Goal: Task Accomplishment & Management: Manage account settings

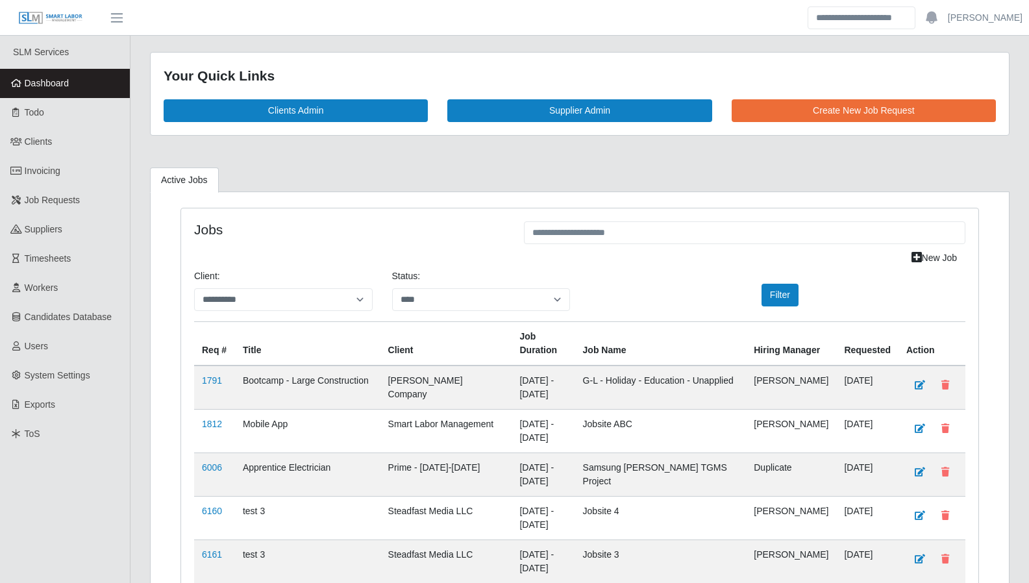
select select "****"
click at [51, 233] on span "Suppliers" at bounding box center [44, 229] width 38 height 10
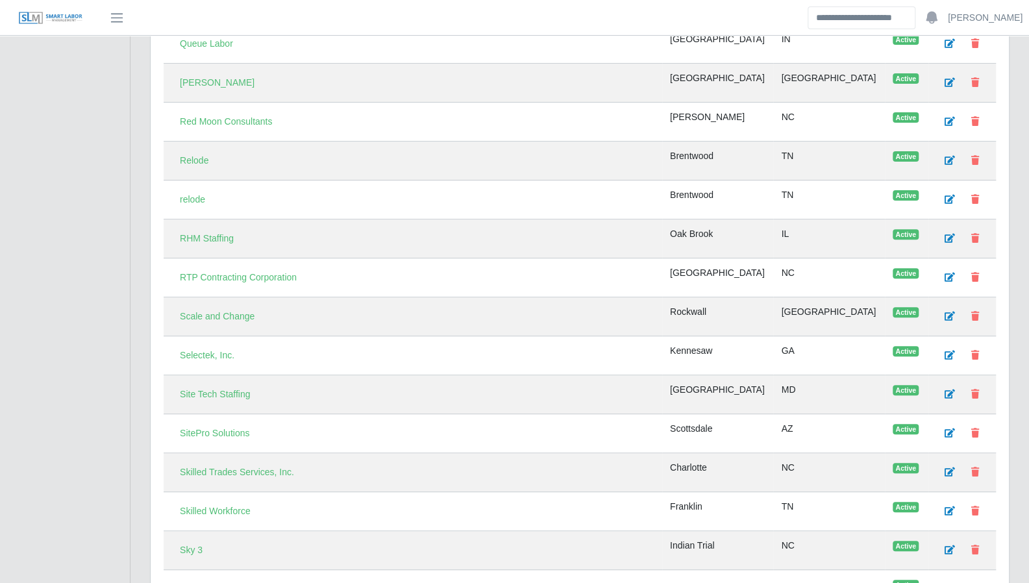
scroll to position [3275, 0]
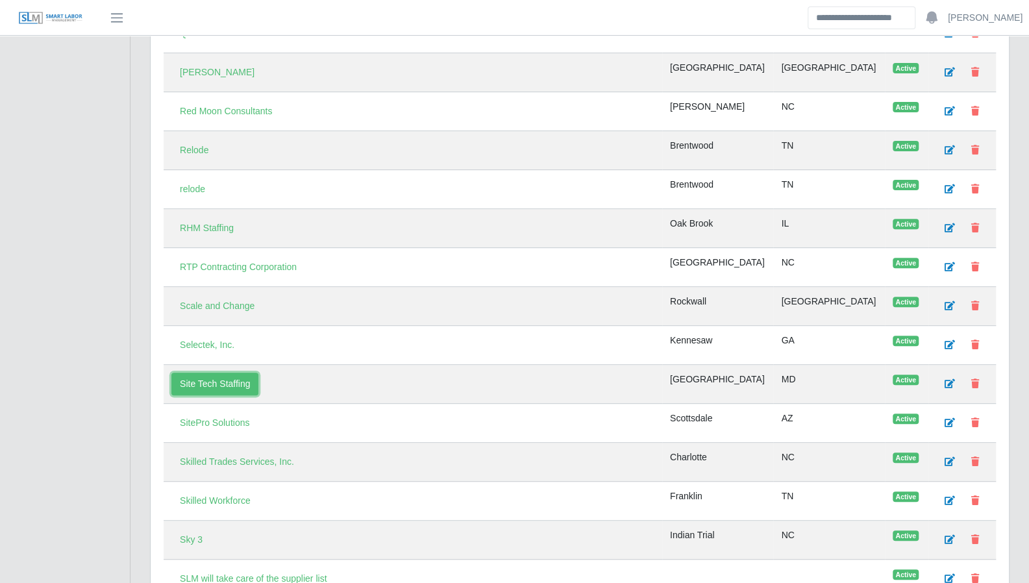
click at [212, 373] on link "Site Tech Staffing" at bounding box center [214, 384] width 87 height 23
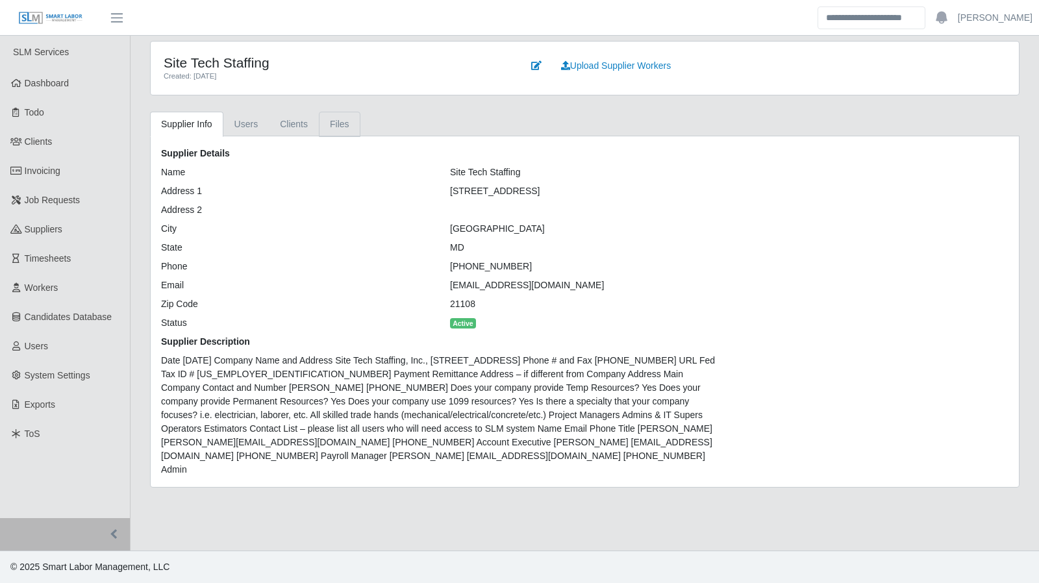
click at [320, 118] on link "Files" at bounding box center [340, 124] width 42 height 25
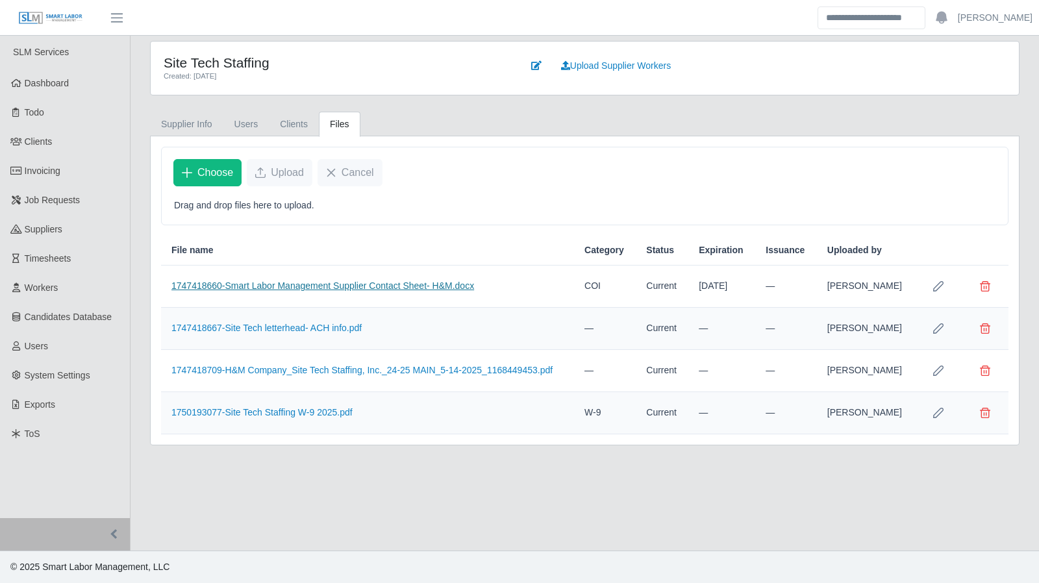
click at [340, 282] on link "1747418660-Smart Labor Management Supplier Contact Sheet- H&M.docx" at bounding box center [322, 286] width 303 height 10
click at [318, 326] on link "1747418667-Site Tech letterhead- ACH info.pdf" at bounding box center [266, 328] width 190 height 10
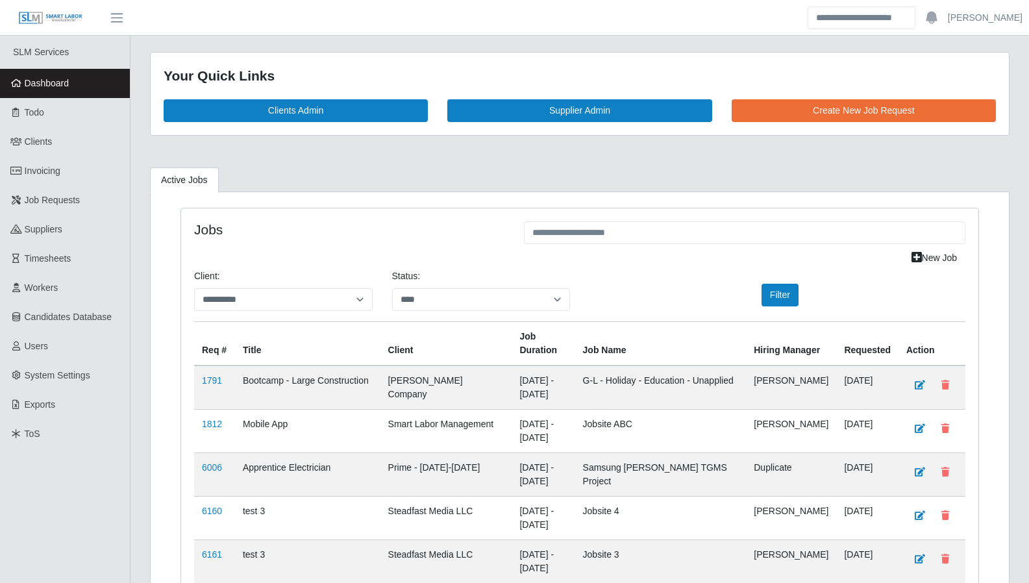
select select "****"
click at [31, 260] on span "Timesheets" at bounding box center [48, 258] width 47 height 10
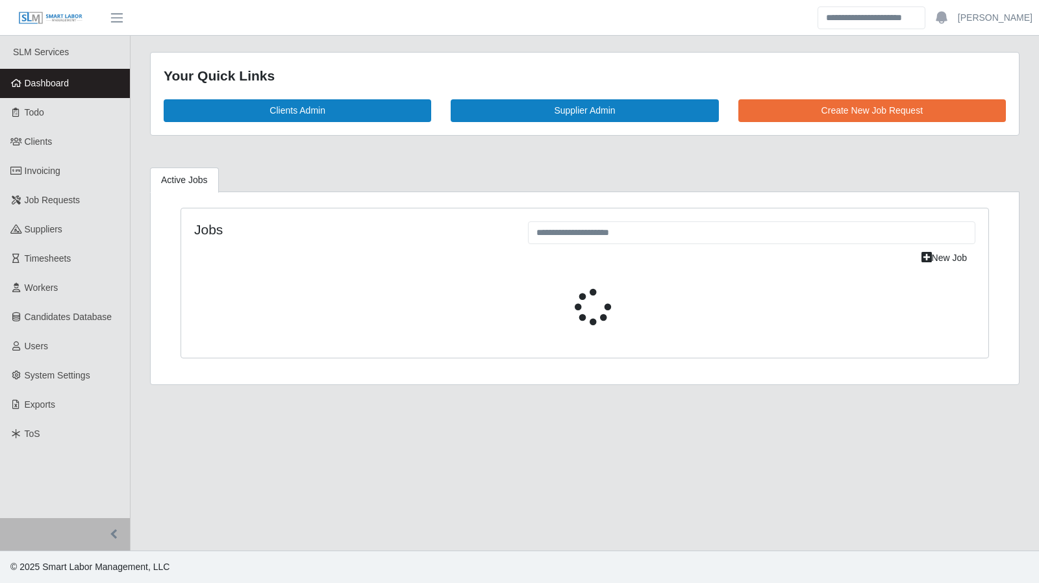
select select "****"
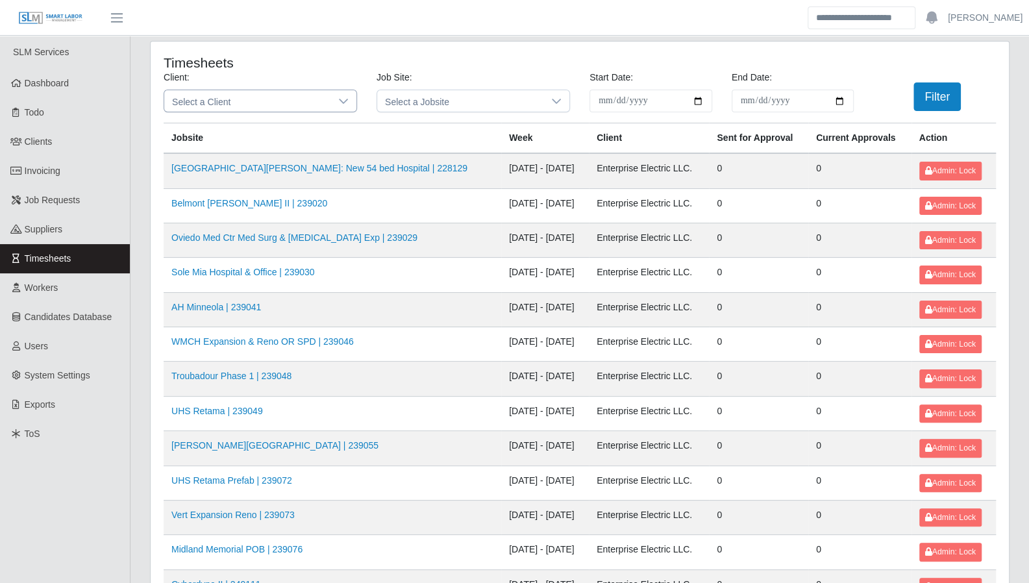
click at [345, 97] on icon at bounding box center [343, 101] width 10 height 10
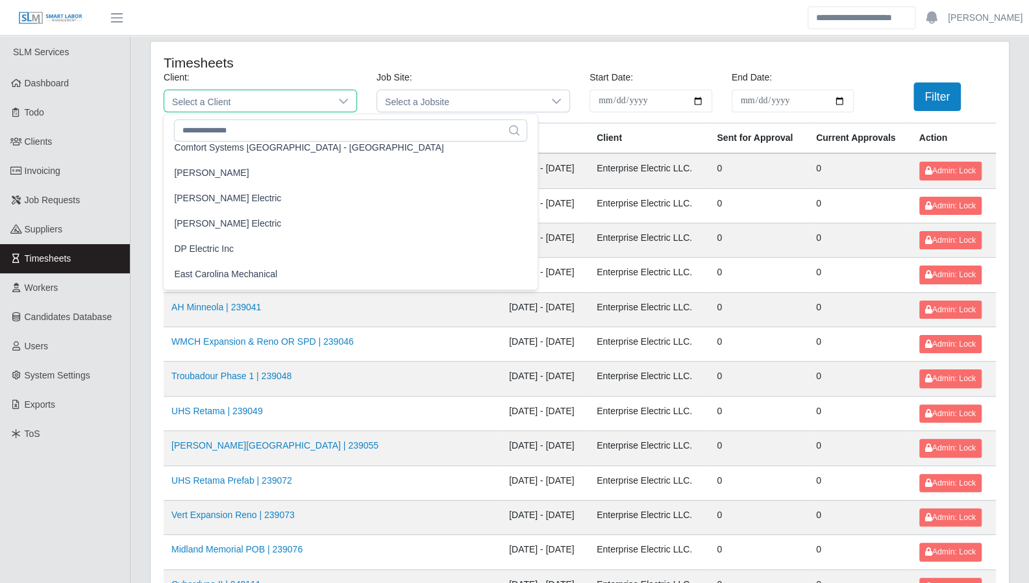
scroll to position [445, 0]
click at [230, 249] on span "Enterprise Electric LLC." at bounding box center [221, 246] width 95 height 14
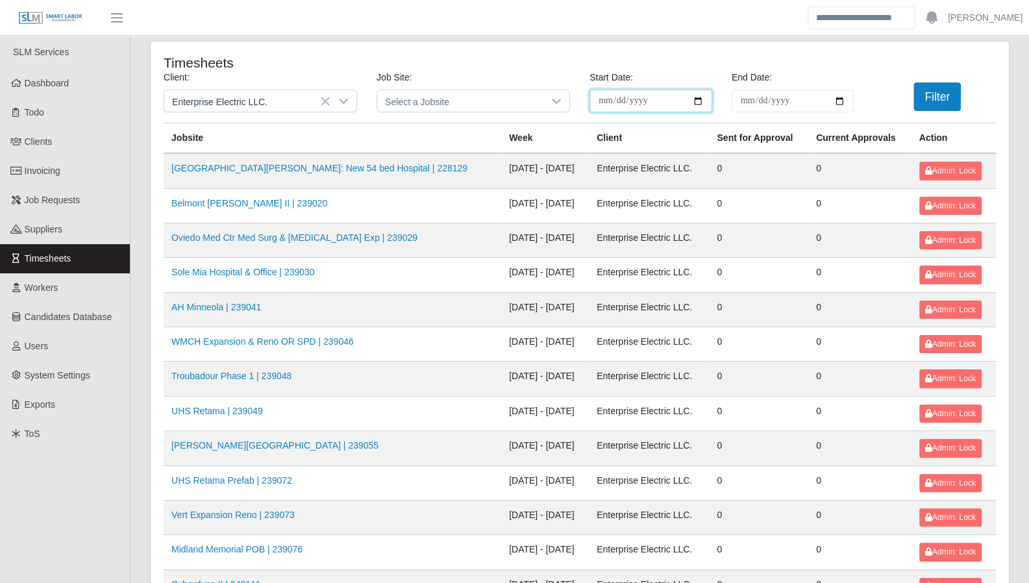
click at [700, 101] on input "**********" at bounding box center [651, 101] width 123 height 23
type input "**********"
click at [838, 101] on input "End Date:" at bounding box center [793, 101] width 123 height 23
type input "**********"
click at [931, 103] on button "Filter" at bounding box center [937, 96] width 47 height 29
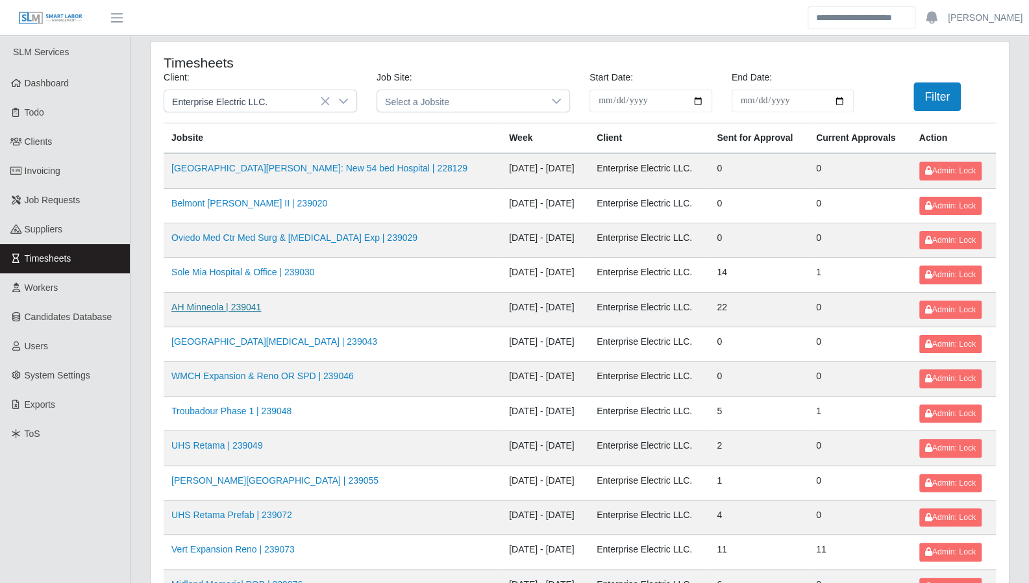
click at [233, 307] on link "AH Minneola | 239041" at bounding box center [216, 307] width 90 height 10
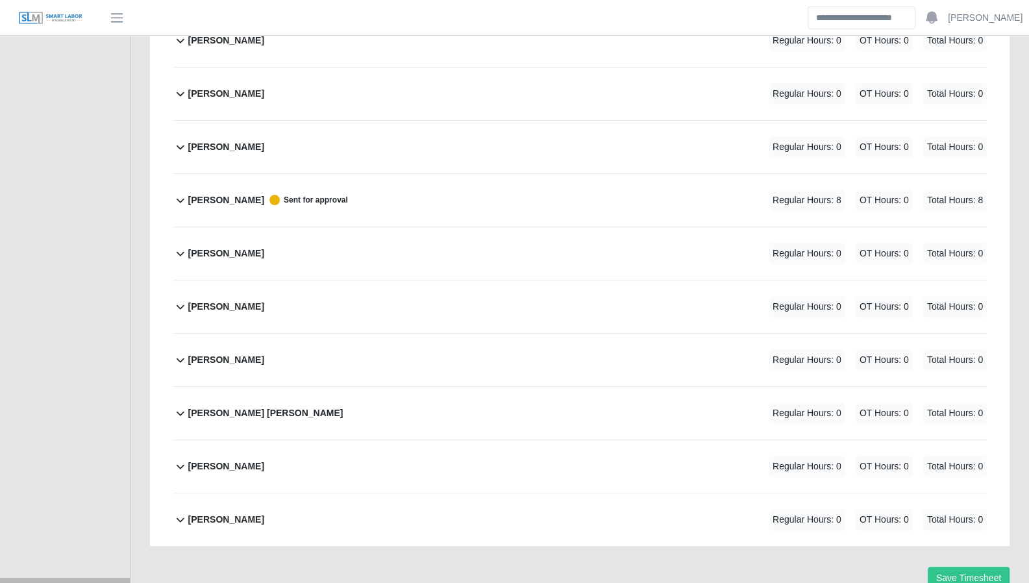
scroll to position [3235, 0]
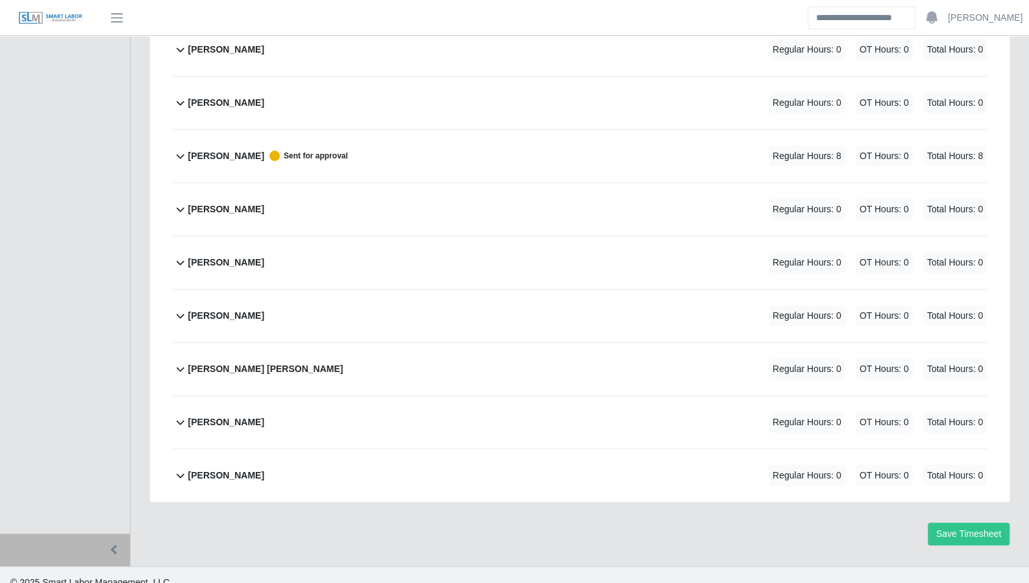
click at [183, 414] on icon at bounding box center [181, 422] width 16 height 16
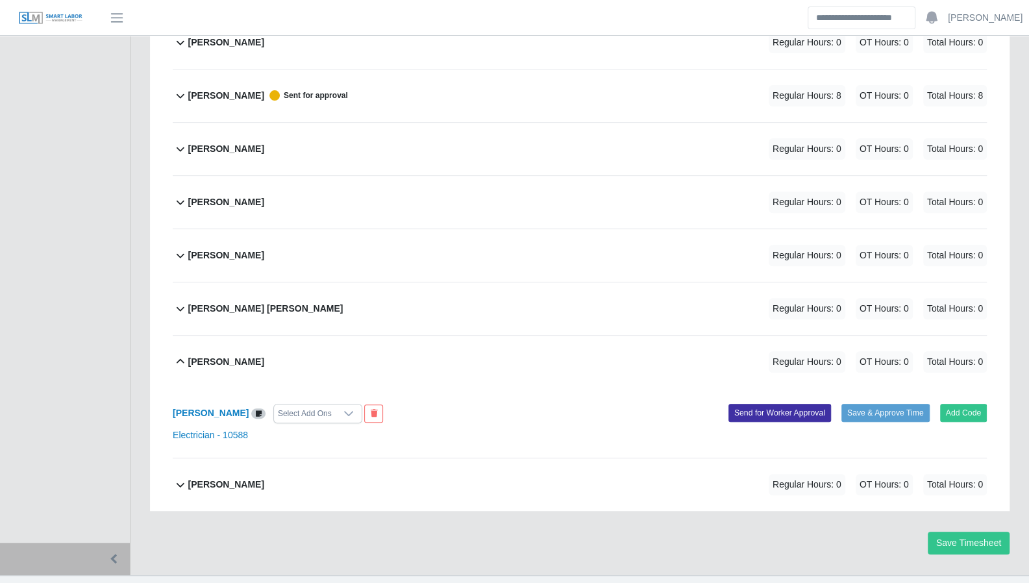
scroll to position [3304, 0]
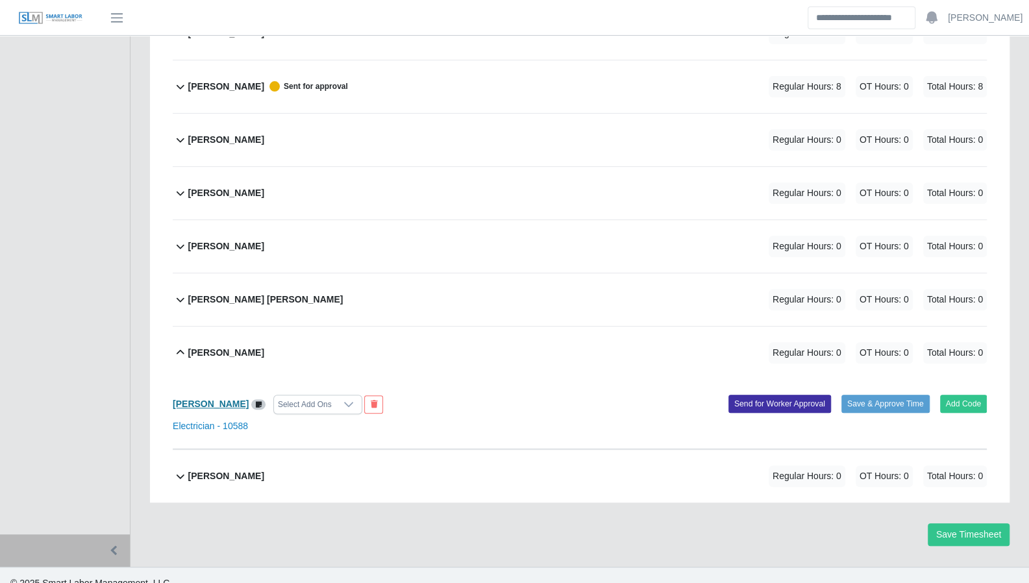
click at [210, 399] on b "[PERSON_NAME]" at bounding box center [211, 404] width 76 height 10
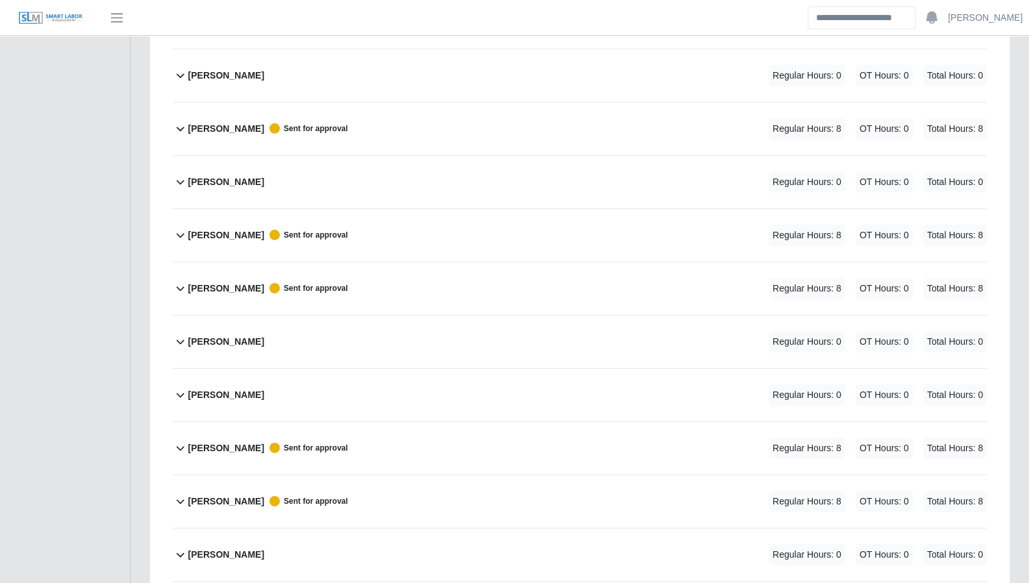
scroll to position [2481, 0]
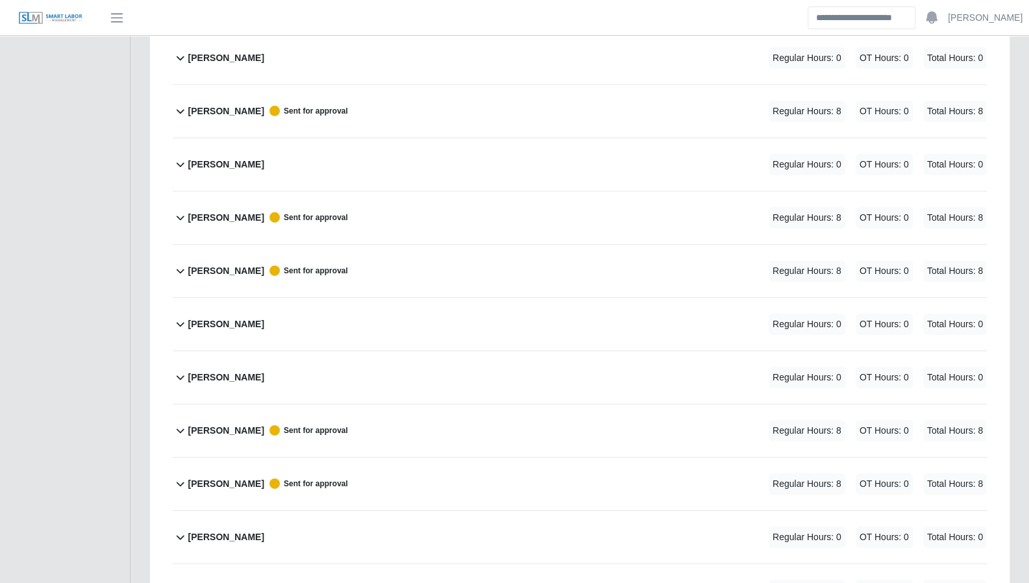
click at [177, 144] on button "Norberto Gil Regular Hours: 0 OT Hours: 0 Total Hours: 0" at bounding box center [580, 164] width 814 height 53
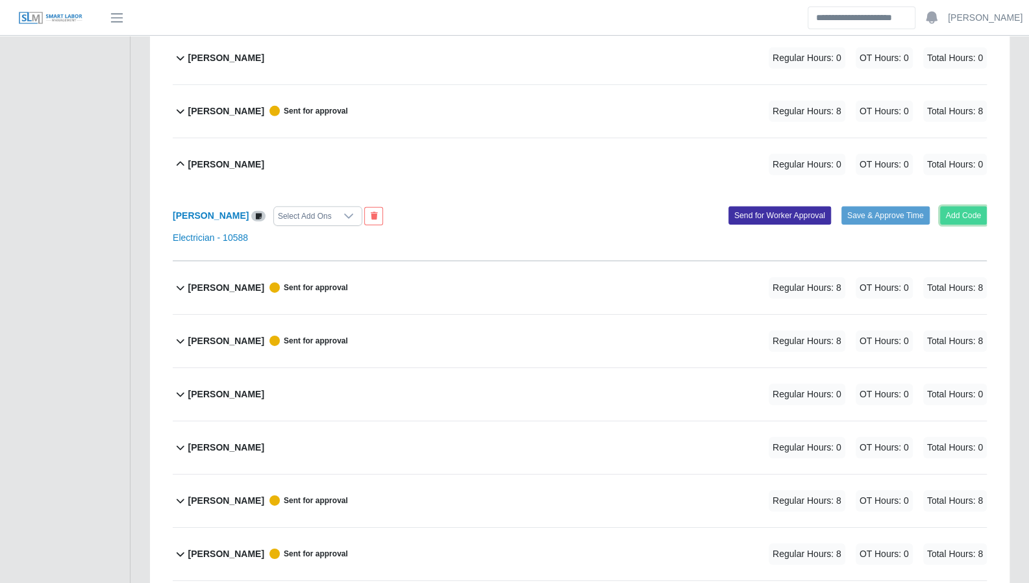
click at [960, 207] on button "Add Code" at bounding box center [963, 216] width 47 height 18
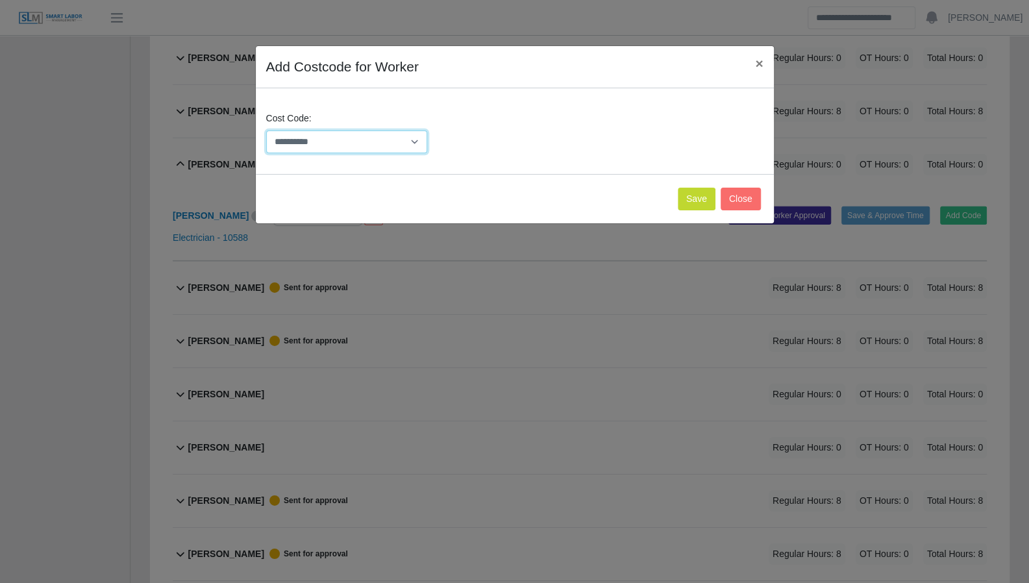
click at [409, 143] on select "**********" at bounding box center [347, 142] width 162 height 23
drag, startPoint x: 761, startPoint y: 64, endPoint x: 584, endPoint y: 84, distance: 177.8
click at [761, 64] on span "×" at bounding box center [759, 63] width 8 height 15
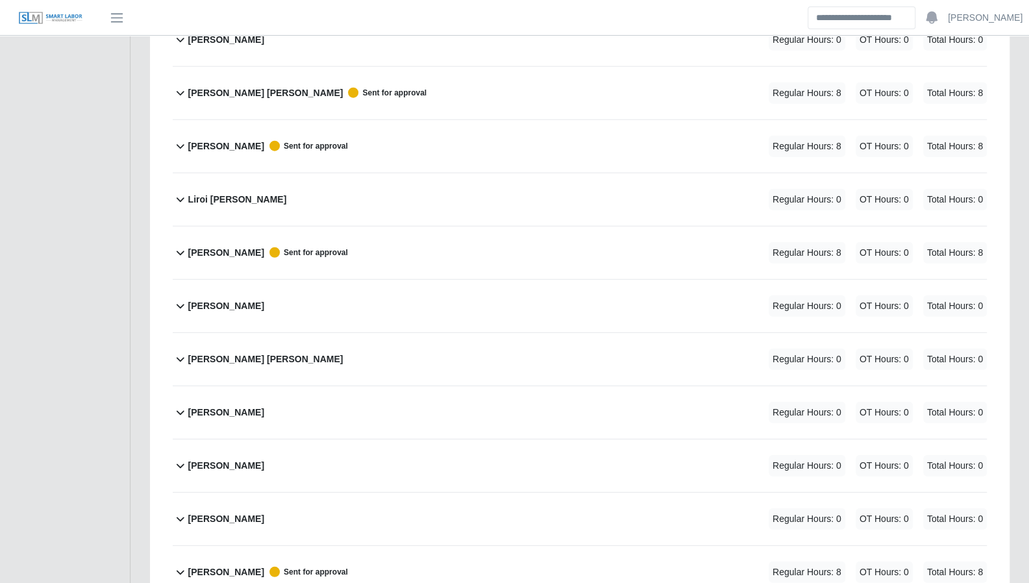
scroll to position [2014, 0]
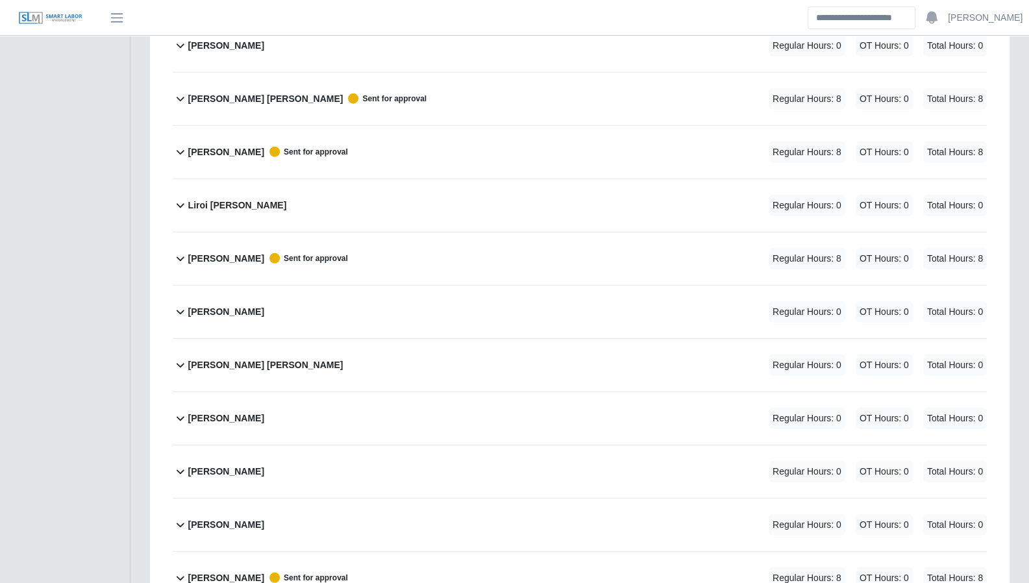
click at [181, 199] on icon at bounding box center [181, 205] width 16 height 16
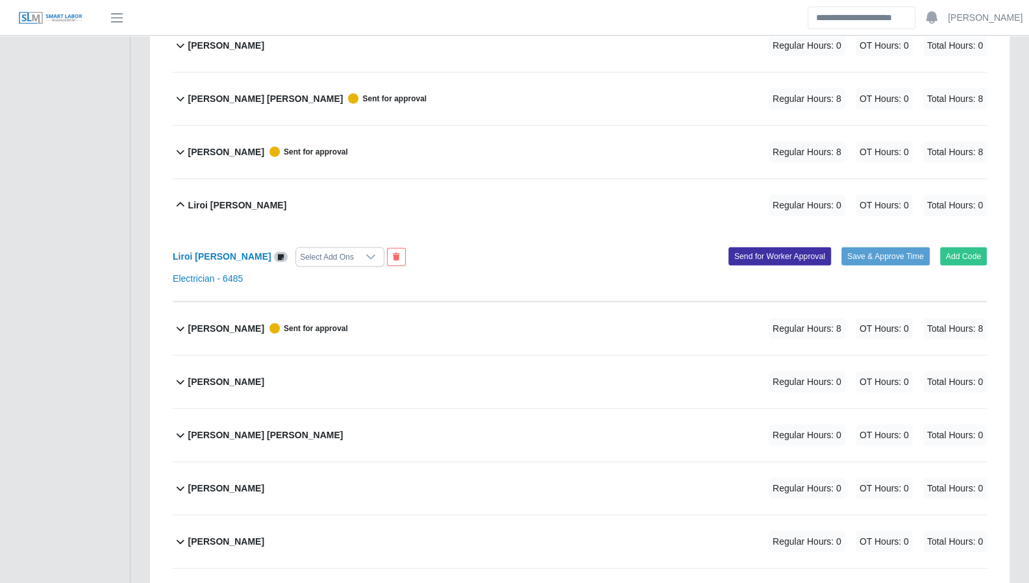
click at [179, 151] on icon at bounding box center [181, 153] width 8 height 5
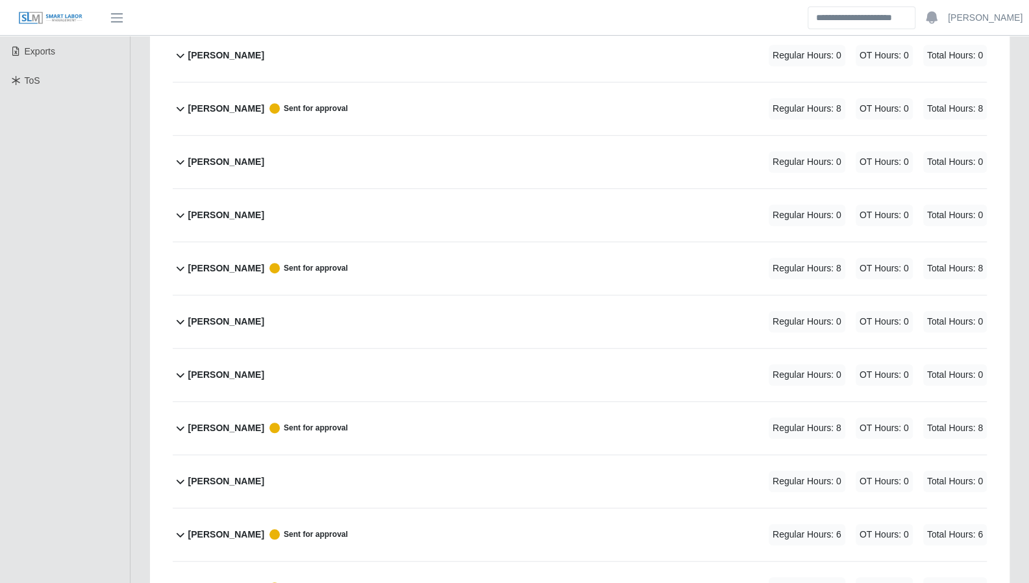
scroll to position [0, 0]
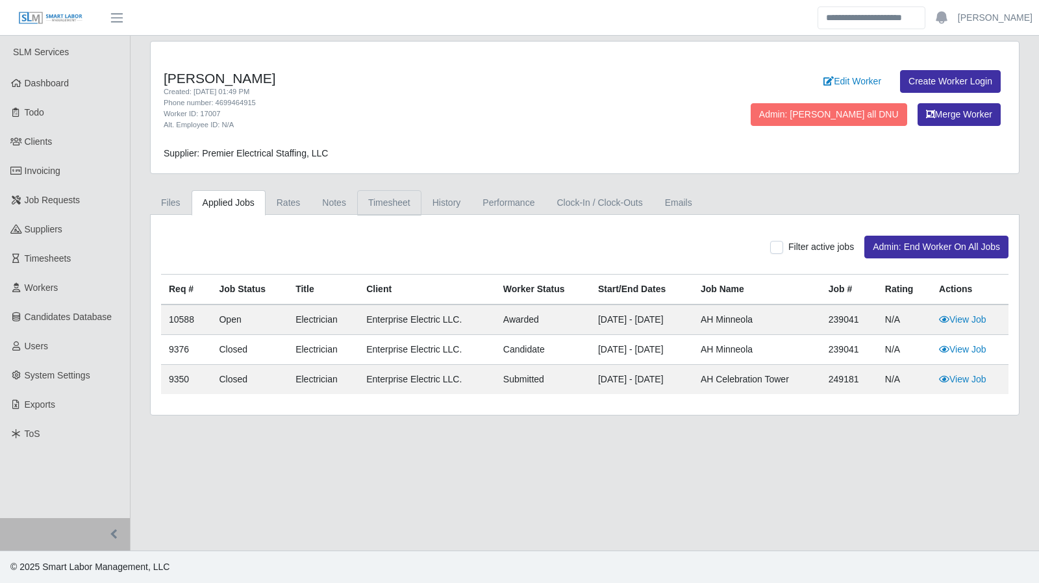
click at [375, 198] on link "Timesheet" at bounding box center [389, 202] width 64 height 25
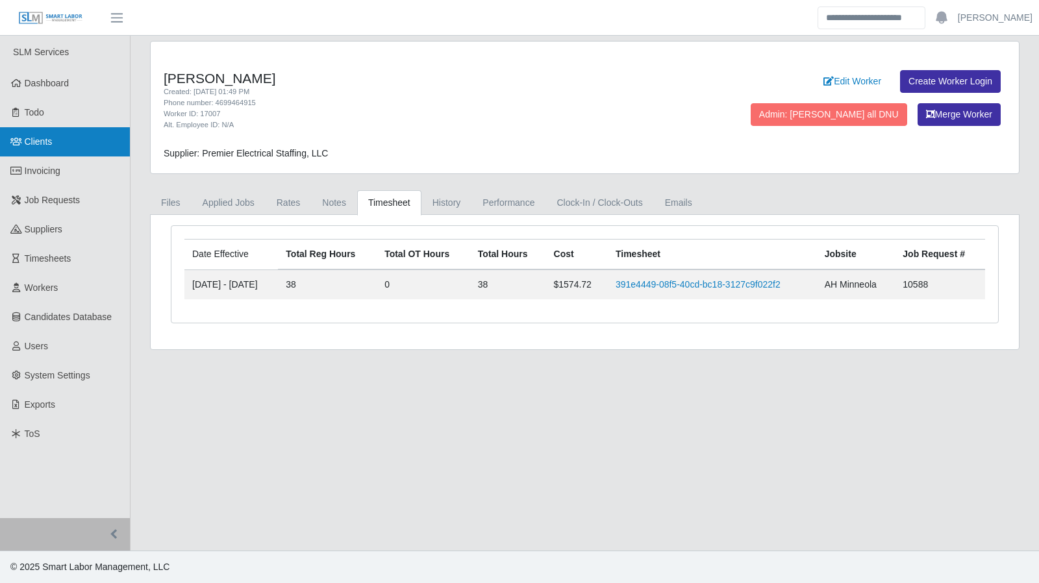
click at [58, 142] on link "Clients" at bounding box center [65, 141] width 130 height 29
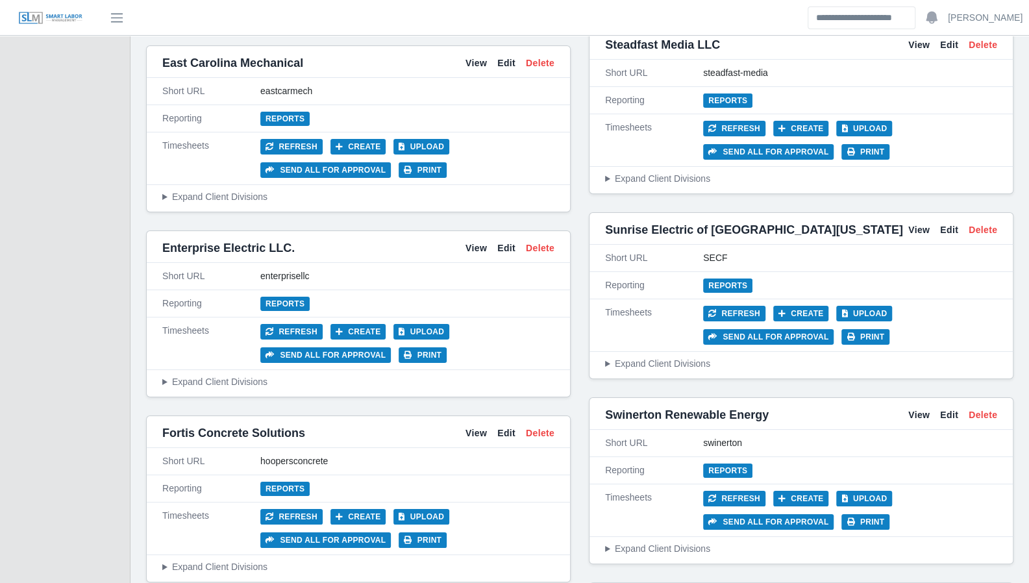
scroll to position [2913, 0]
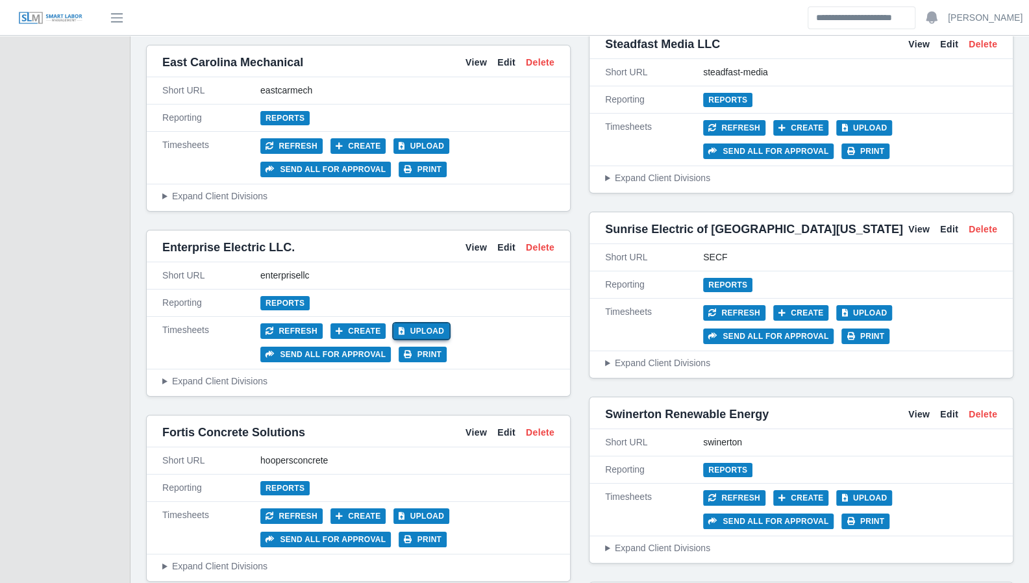
click at [410, 323] on button "Upload" at bounding box center [422, 331] width 56 height 16
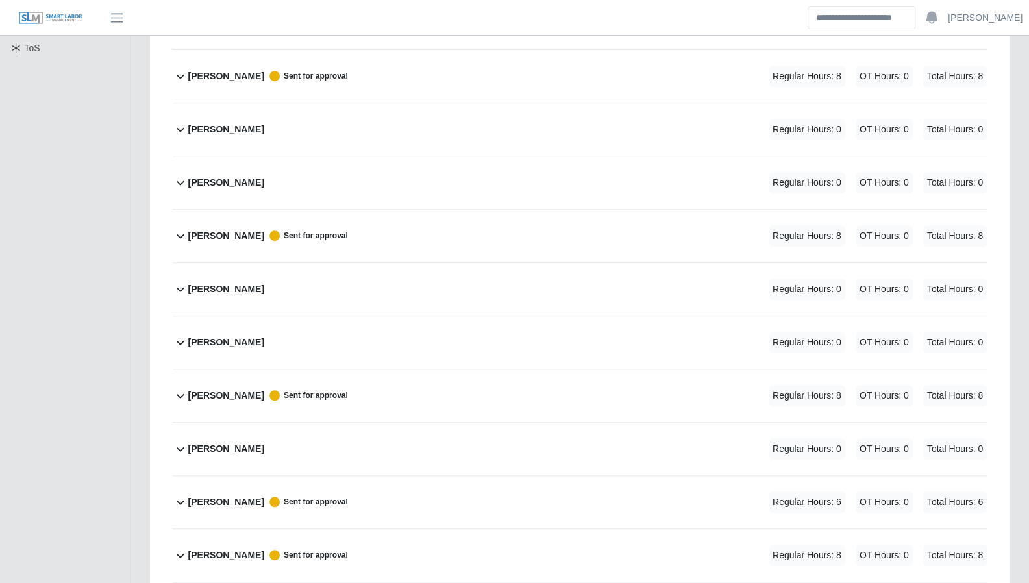
scroll to position [422, 0]
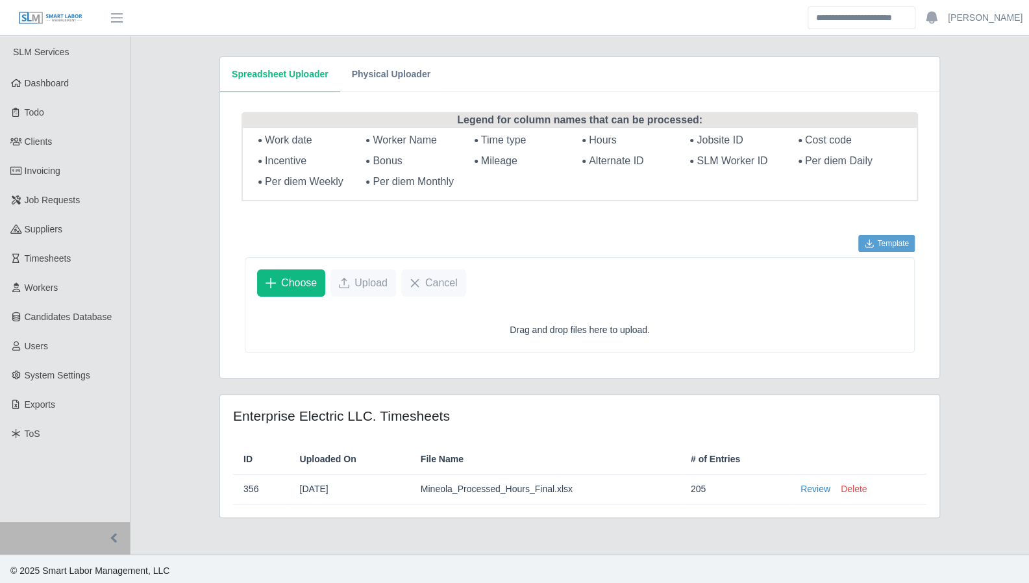
click at [625, 319] on p "Drag and drop files here to upload." at bounding box center [580, 324] width 644 height 31
click at [292, 282] on span "Choose" at bounding box center [299, 283] width 36 height 16
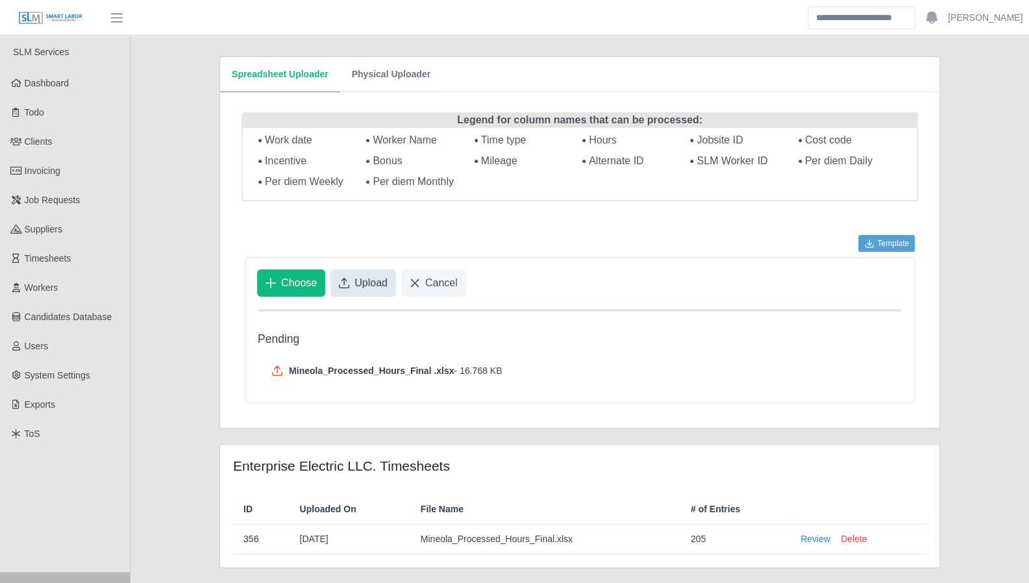
click at [357, 275] on span "Upload" at bounding box center [371, 283] width 33 height 16
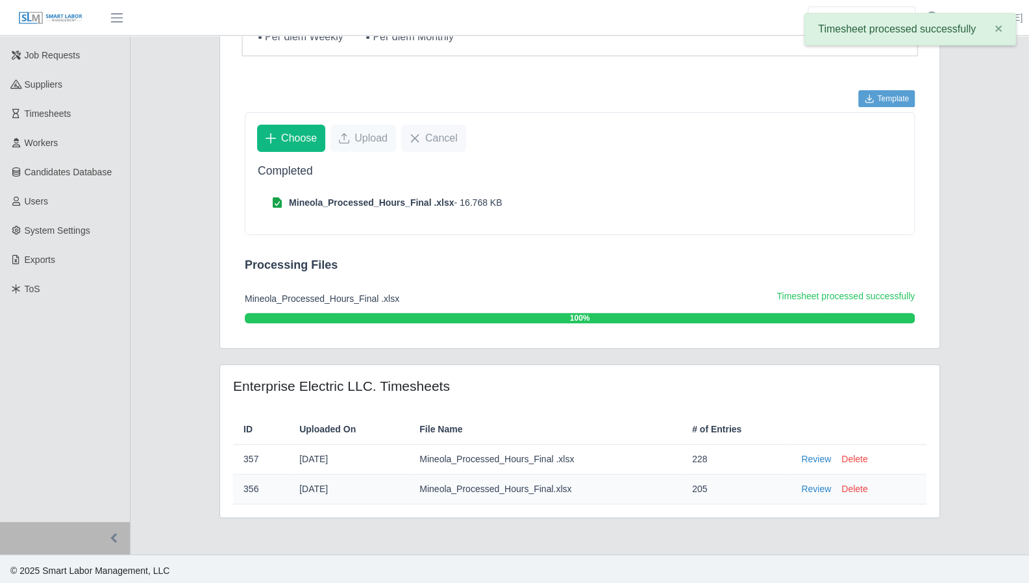
scroll to position [56, 0]
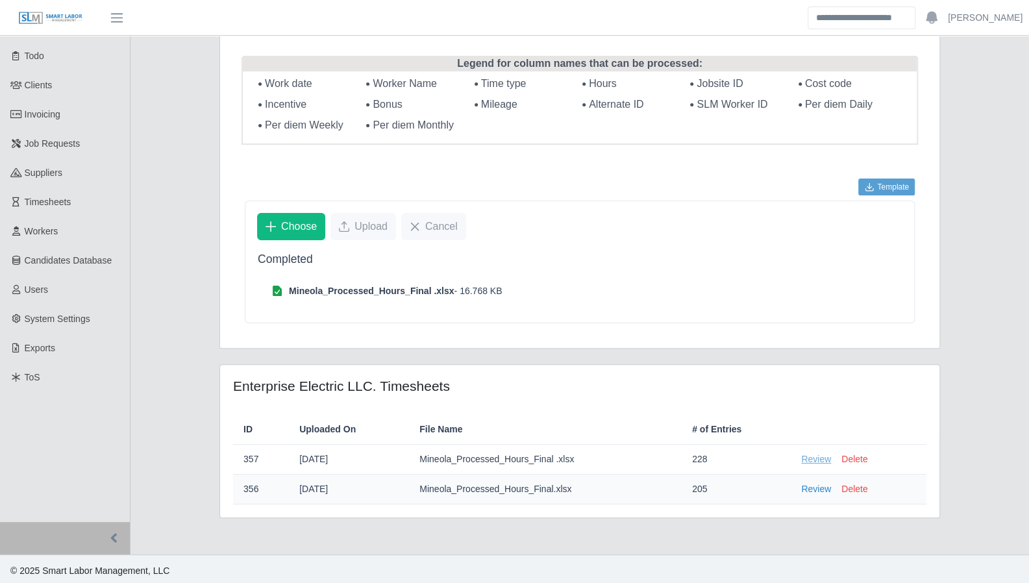
click at [812, 458] on link "Review" at bounding box center [816, 460] width 30 height 14
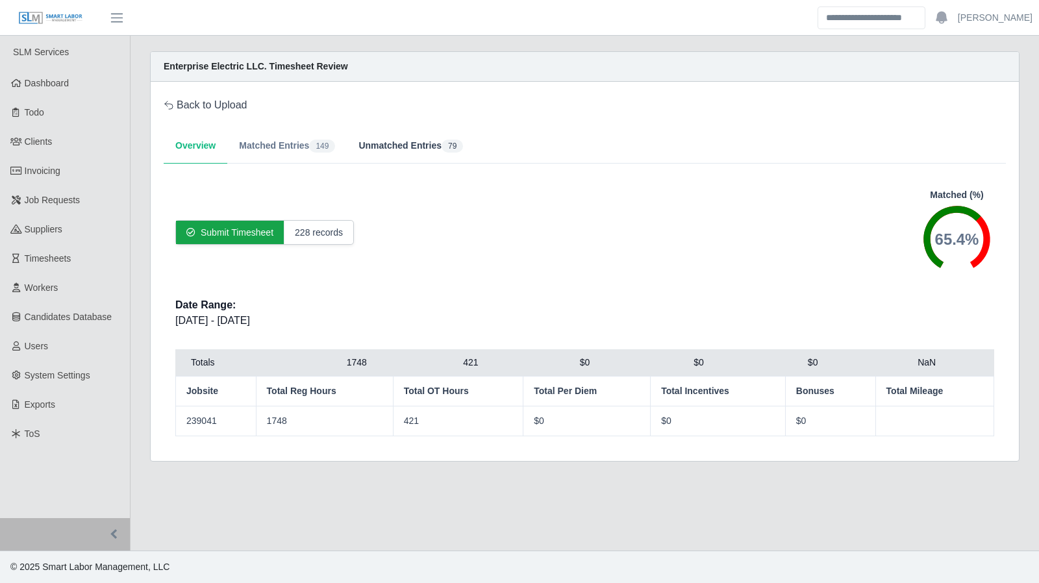
click at [364, 146] on button "Unmatched Entries 79" at bounding box center [411, 146] width 128 height 35
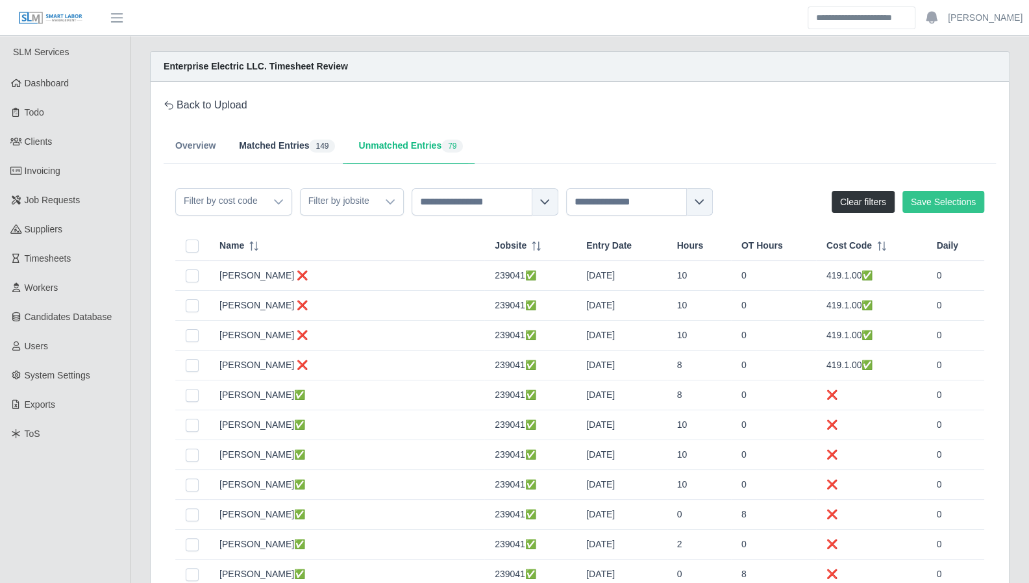
click at [290, 145] on button "Matched Entries 149" at bounding box center [286, 146] width 119 height 35
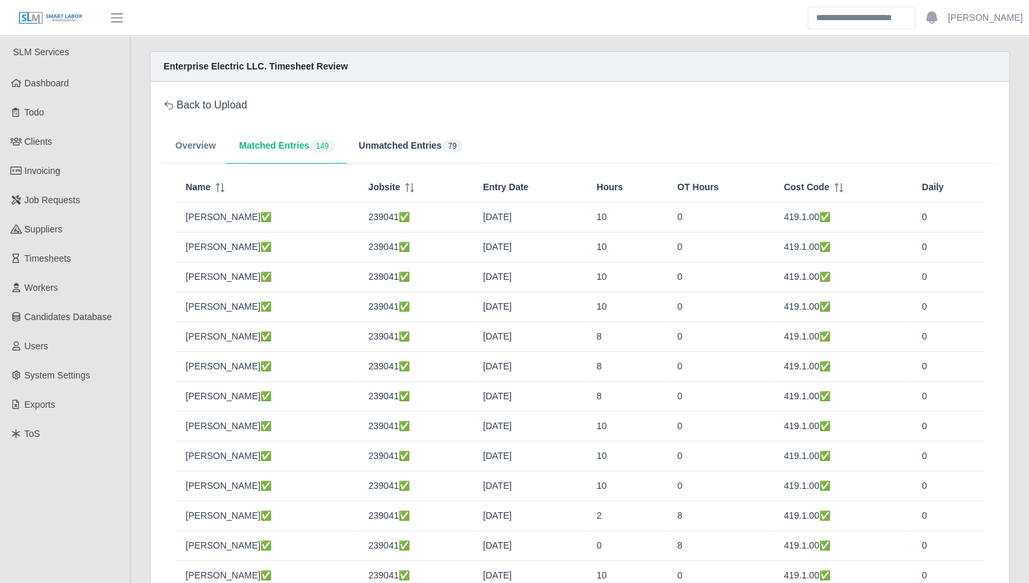
click at [395, 149] on button "Unmatched Entries 79" at bounding box center [411, 146] width 128 height 35
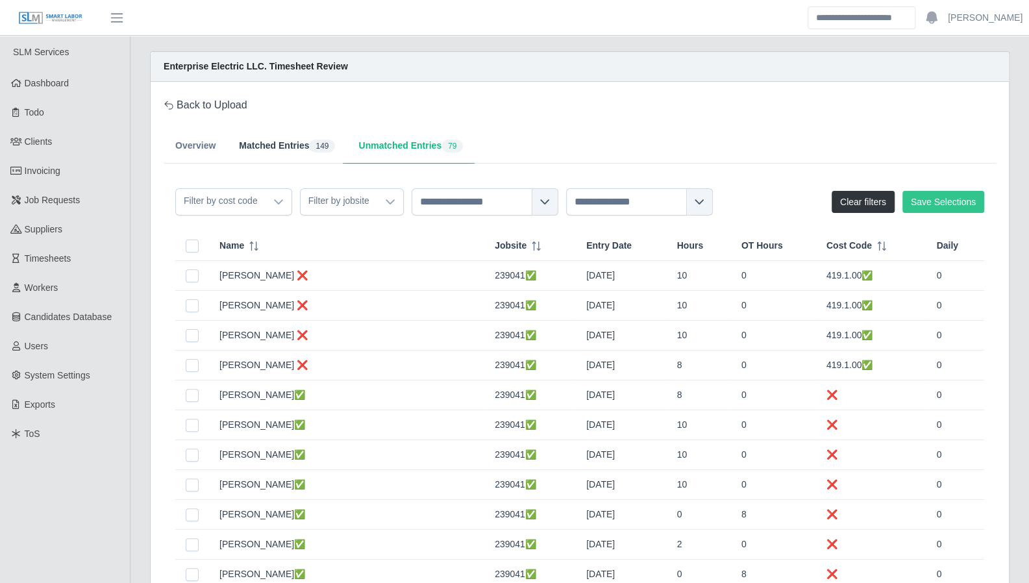
click at [287, 137] on button "Matched Entries 149" at bounding box center [286, 146] width 119 height 35
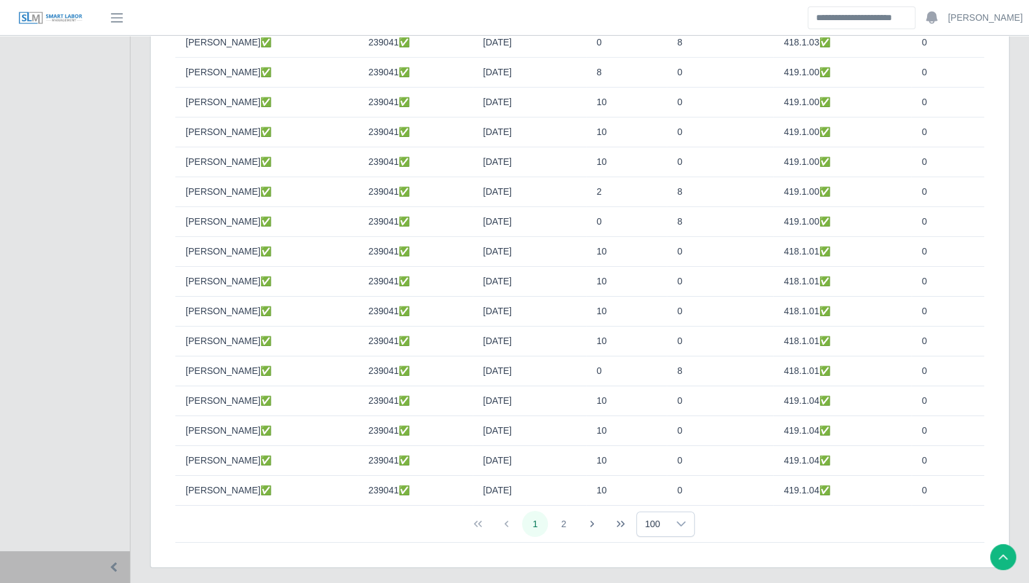
scroll to position [2694, 0]
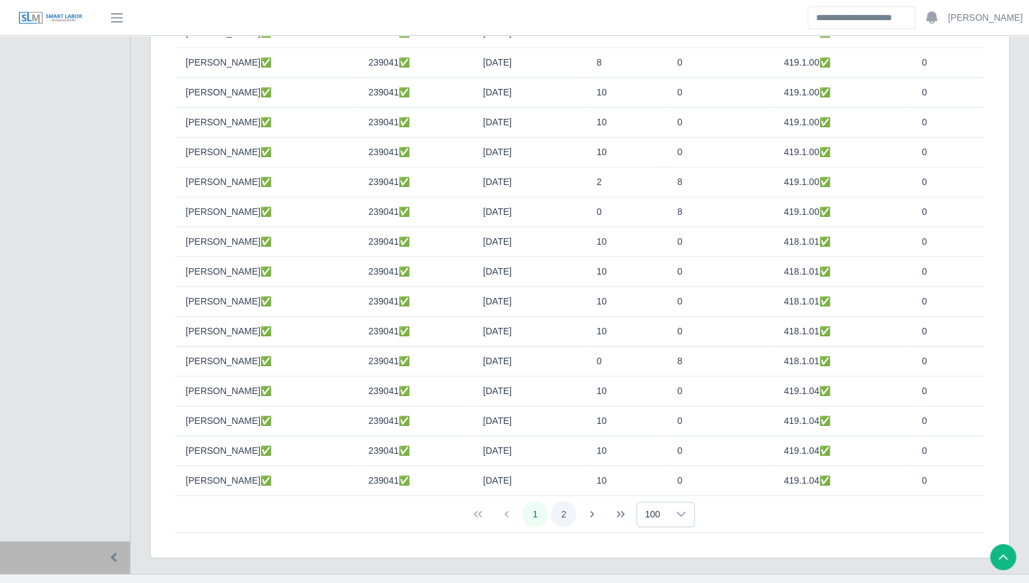
click at [567, 501] on button "2" at bounding box center [564, 514] width 26 height 26
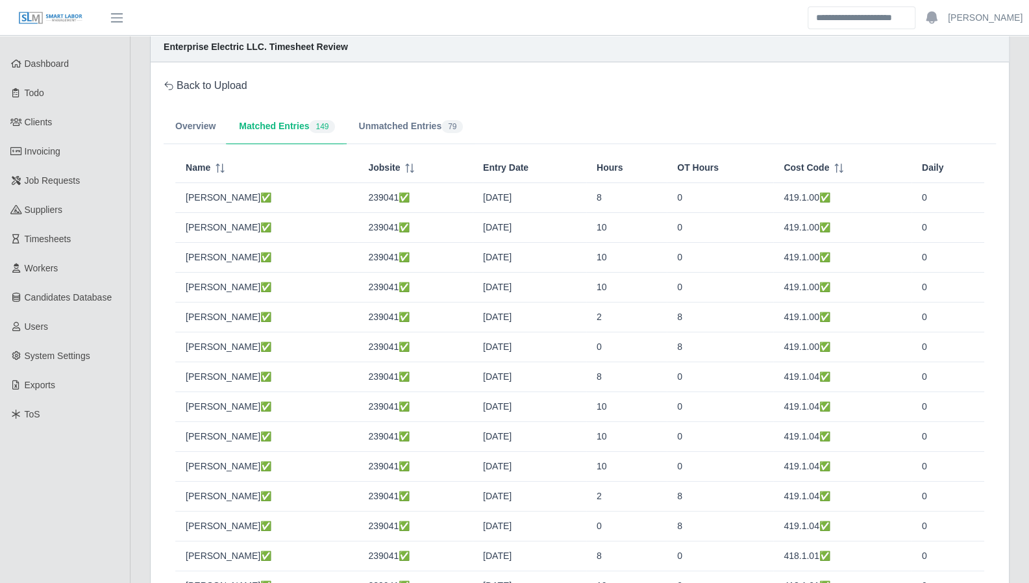
scroll to position [0, 0]
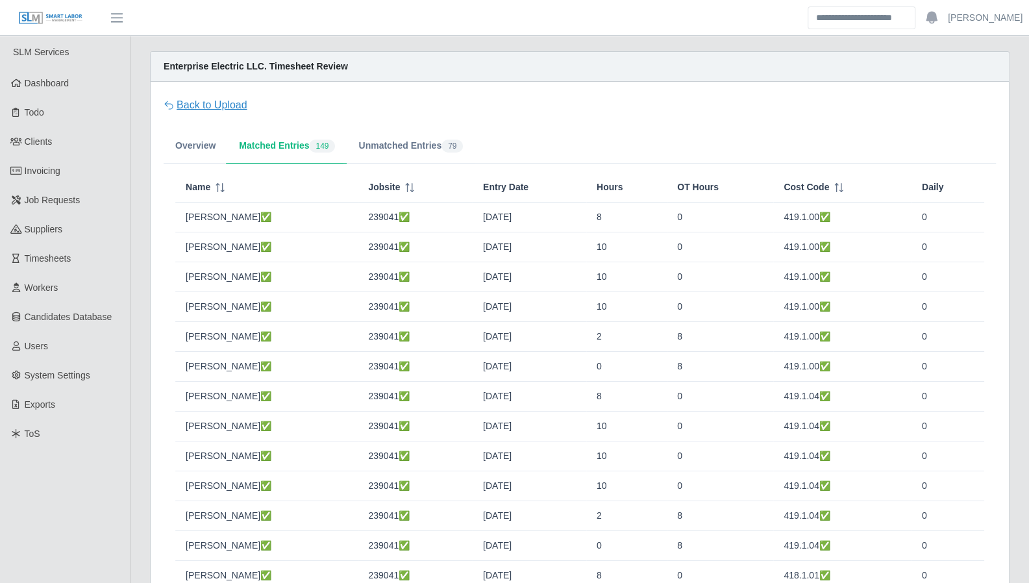
click at [210, 106] on link "Back to Upload" at bounding box center [206, 105] width 84 height 16
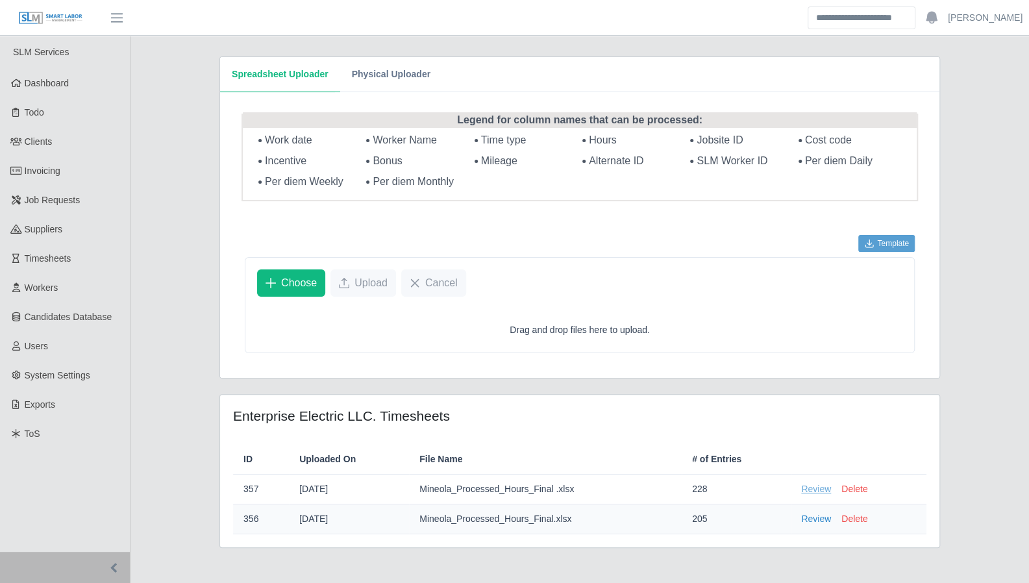
click at [817, 488] on link "Review" at bounding box center [816, 489] width 30 height 14
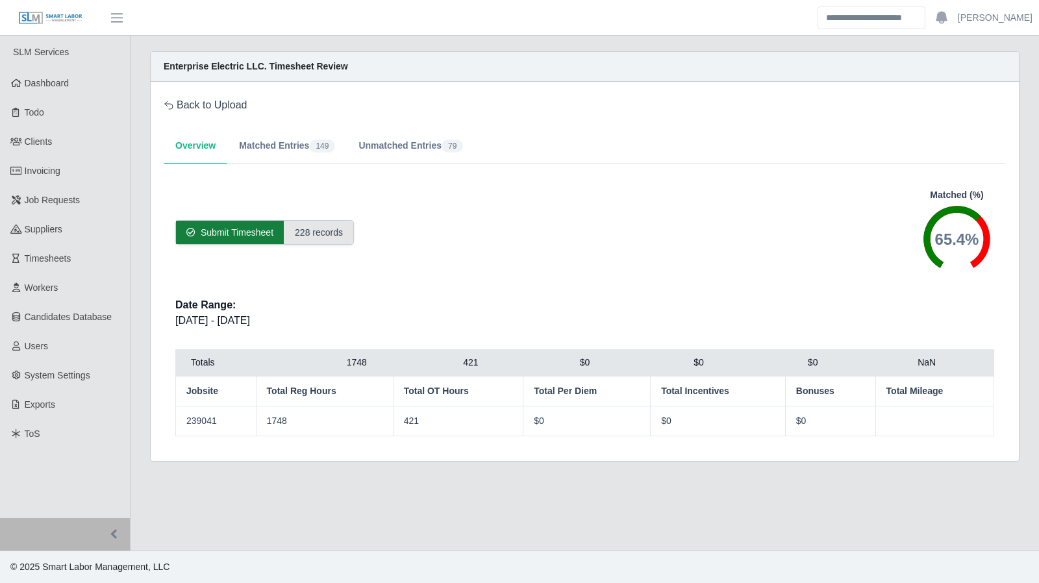
click at [247, 230] on span "Submit Timesheet" at bounding box center [237, 232] width 73 height 13
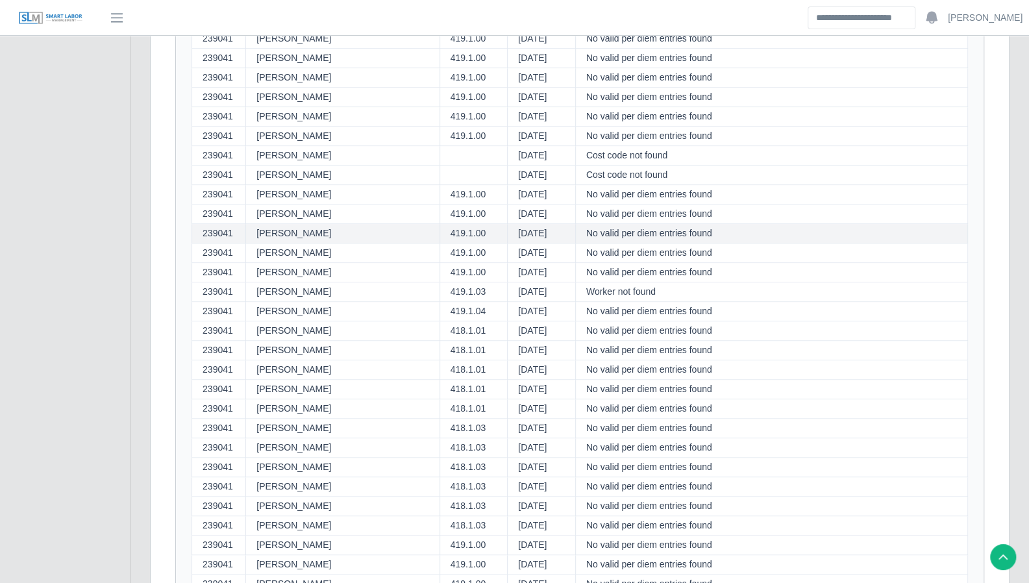
scroll to position [752, 0]
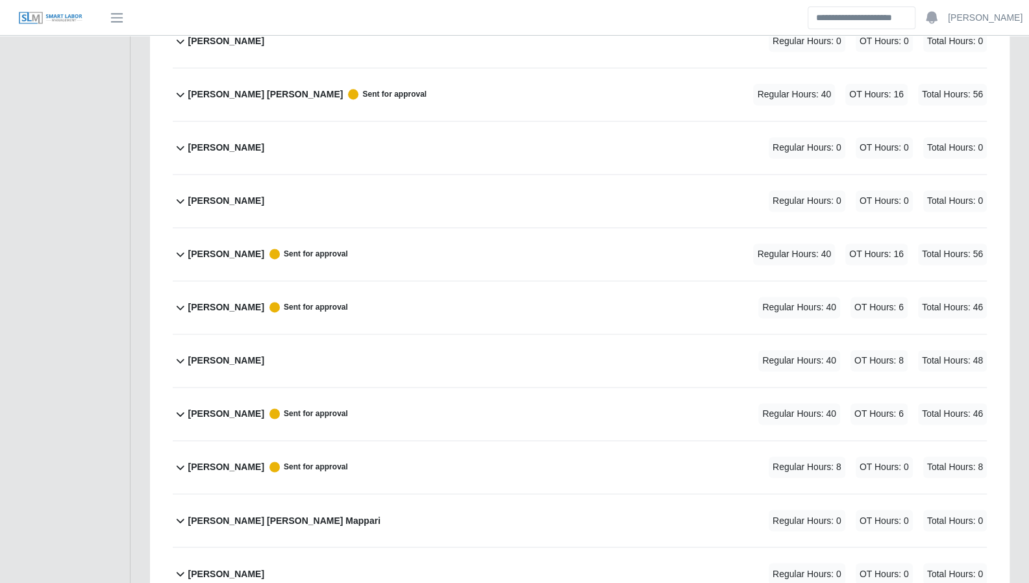
scroll to position [1067, 0]
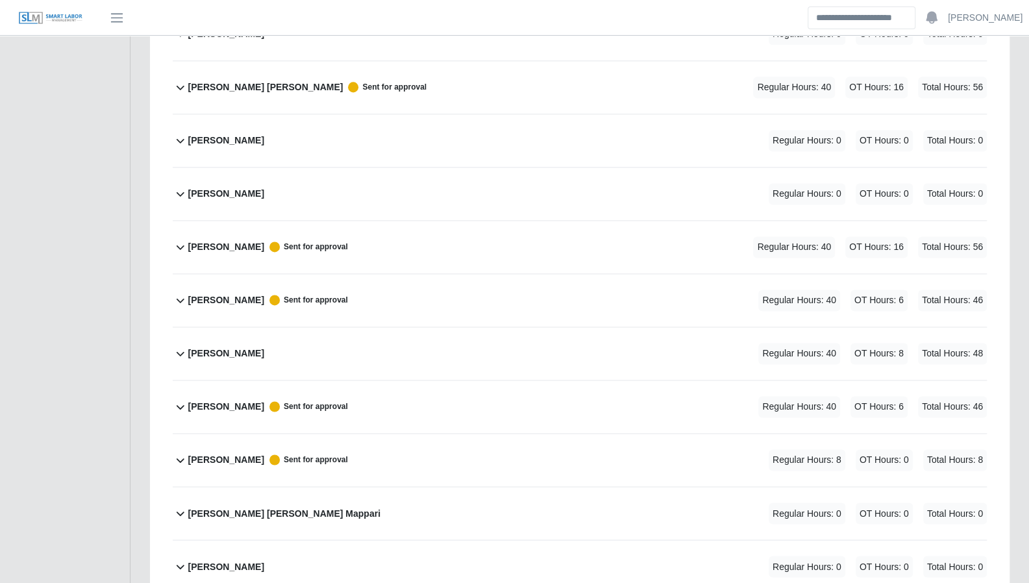
click at [183, 239] on icon at bounding box center [181, 247] width 16 height 16
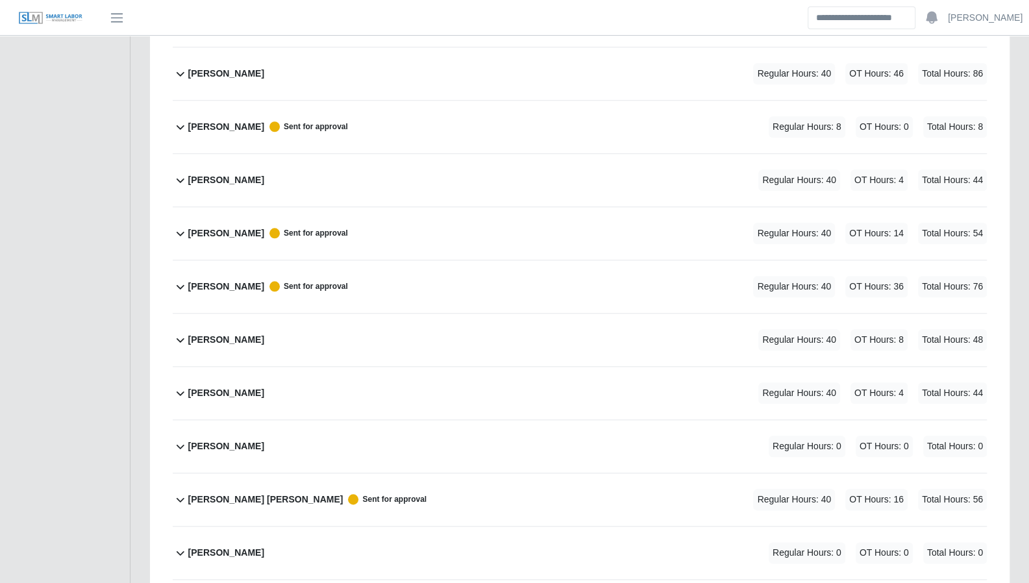
scroll to position [621, 0]
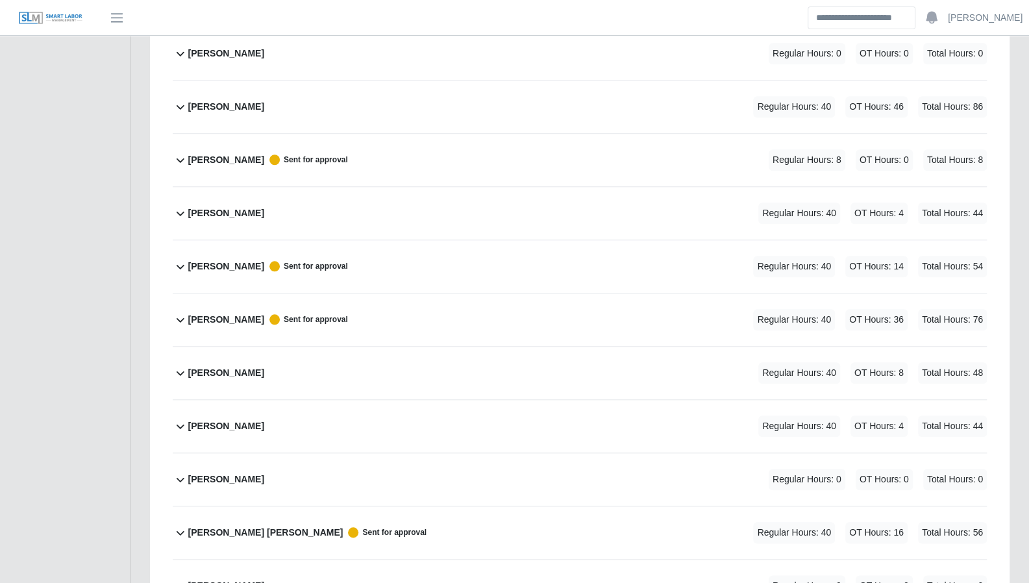
click at [183, 318] on icon at bounding box center [181, 320] width 8 height 5
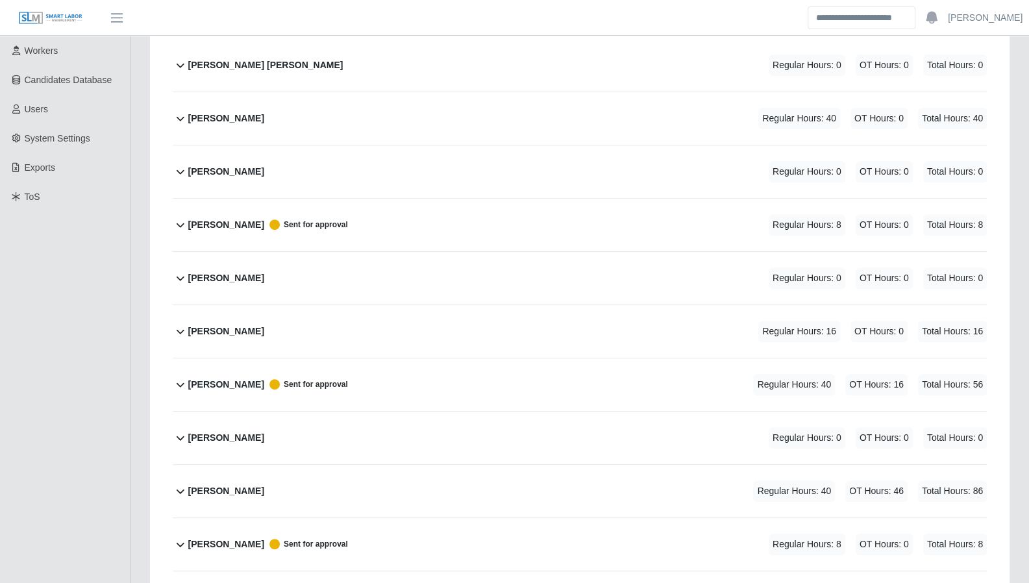
scroll to position [238, 0]
drag, startPoint x: 1012, startPoint y: 376, endPoint x: 996, endPoint y: 368, distance: 17.4
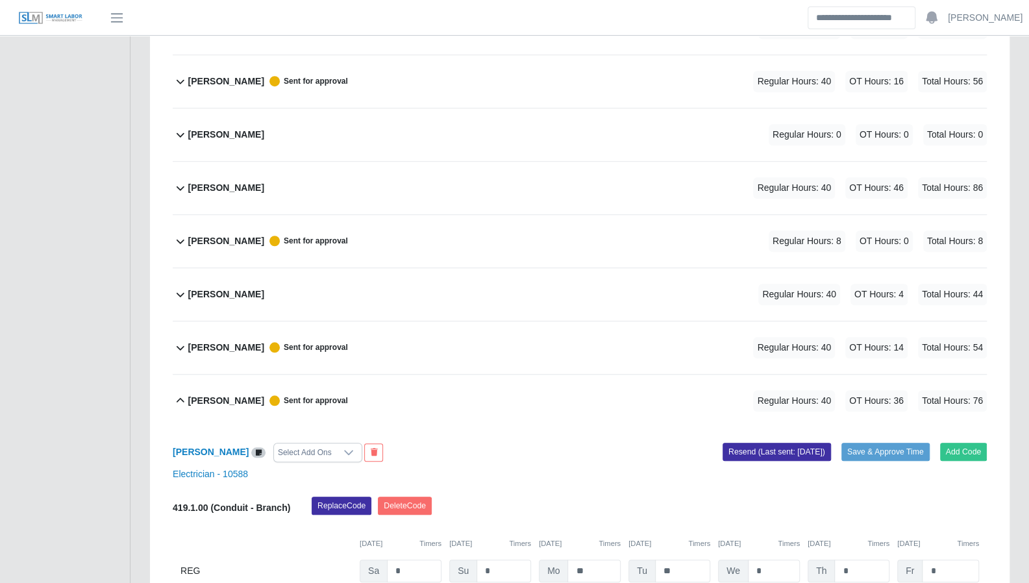
scroll to position [541, 0]
click at [183, 345] on icon at bounding box center [181, 347] width 8 height 5
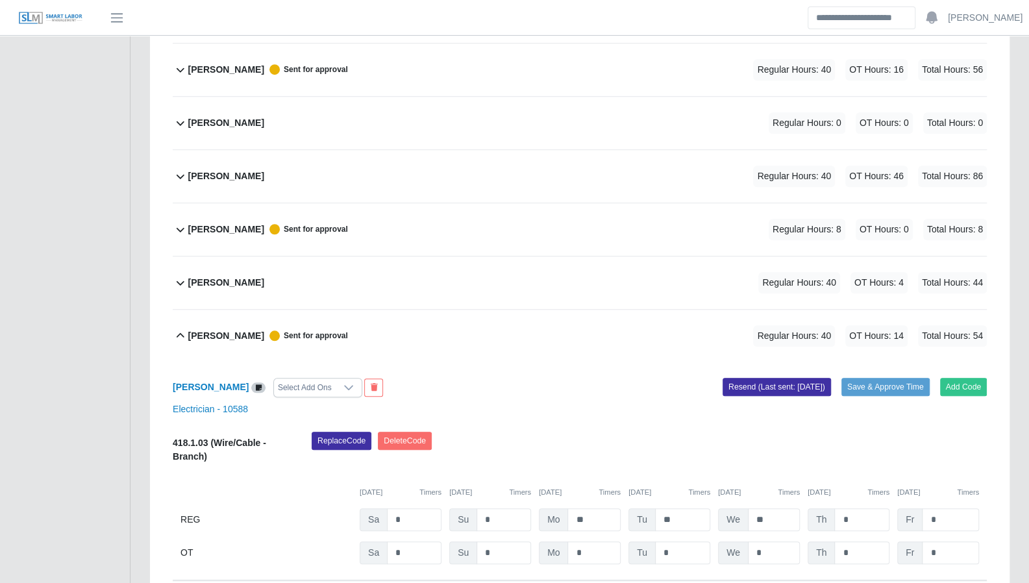
scroll to position [542, 0]
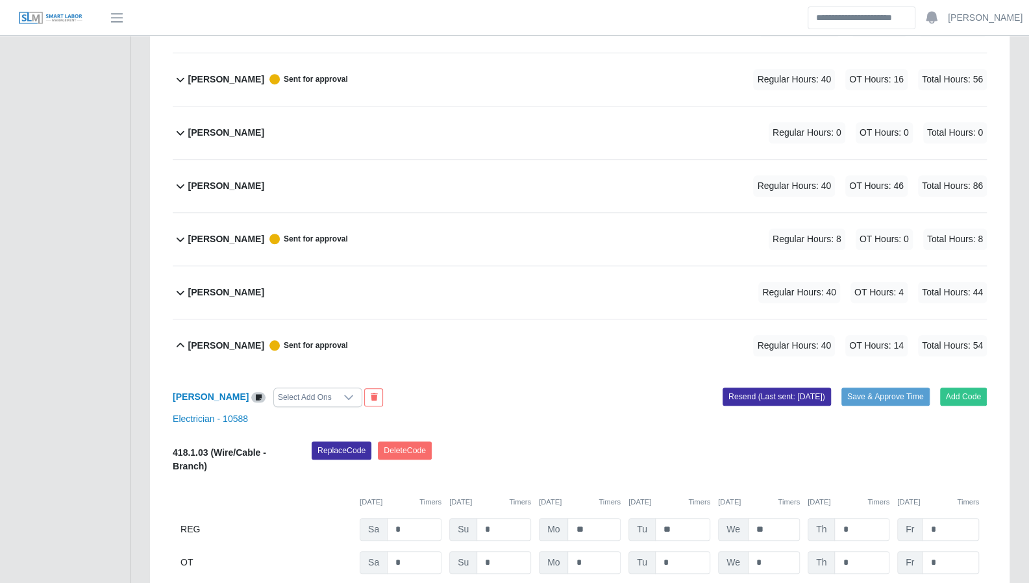
click at [182, 290] on icon at bounding box center [181, 292] width 16 height 16
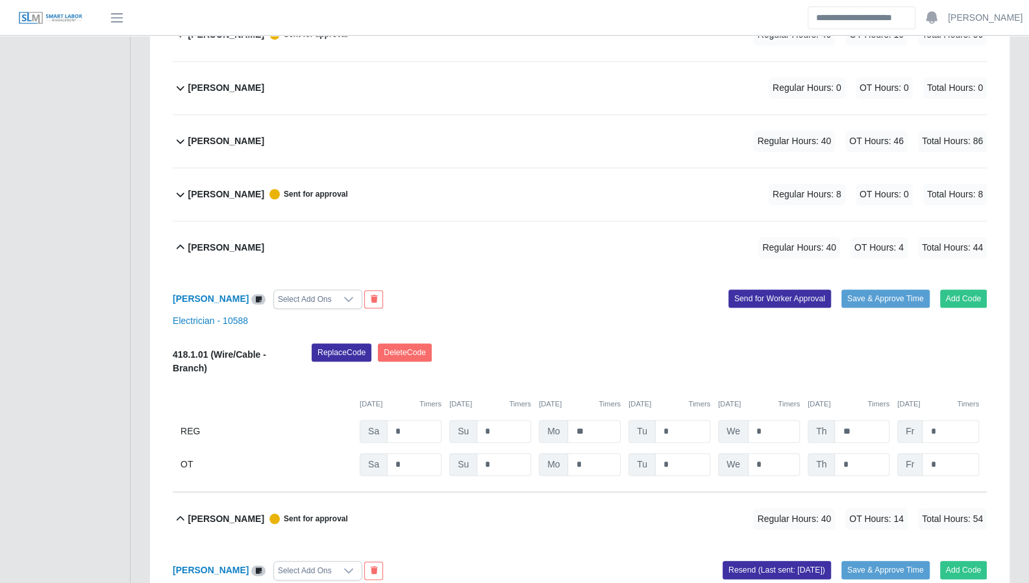
scroll to position [588, 0]
